Goal: Information Seeking & Learning: Learn about a topic

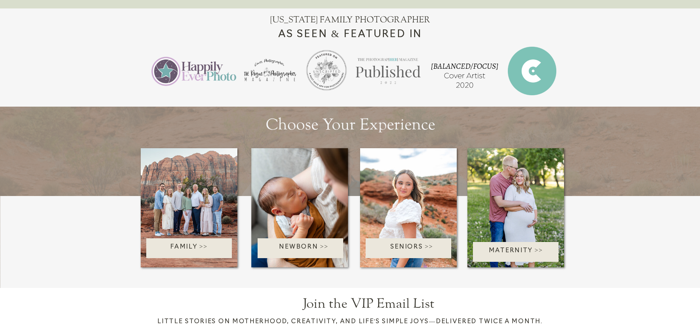
scroll to position [813, 0]
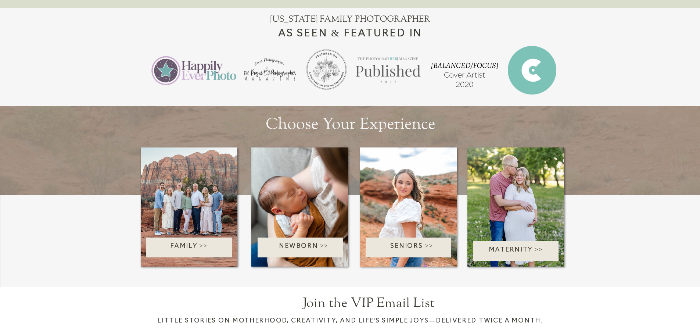
click at [200, 250] on p "Family >>" at bounding box center [189, 247] width 105 height 12
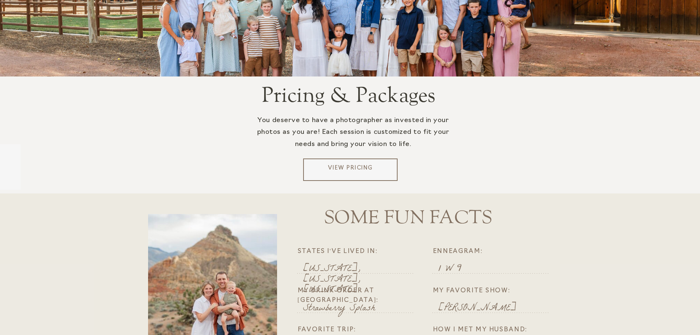
scroll to position [1417, 0]
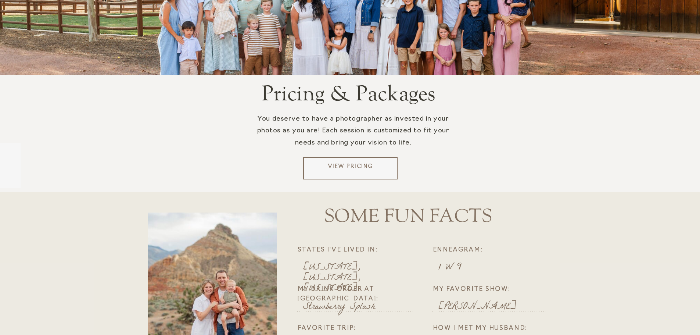
click at [333, 167] on p "View Pricing" at bounding box center [350, 168] width 88 height 11
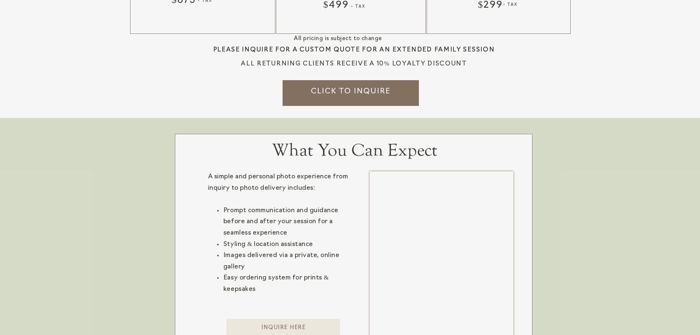
scroll to position [1111, 0]
